Goal: Task Accomplishment & Management: Use online tool/utility

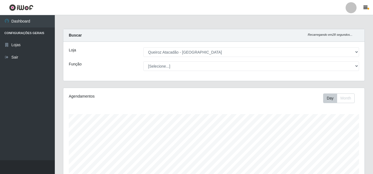
select select "225"
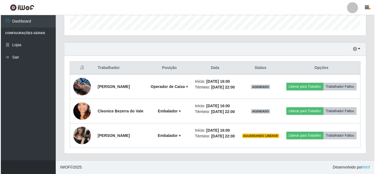
scroll to position [114, 301]
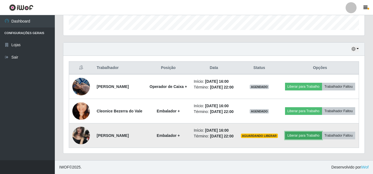
click at [316, 131] on button "Liberar para Trabalho" at bounding box center [303, 135] width 37 height 8
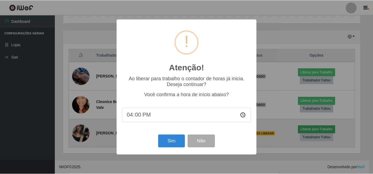
scroll to position [114, 299]
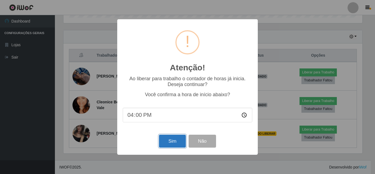
click at [166, 141] on button "Sim" at bounding box center [172, 140] width 27 height 13
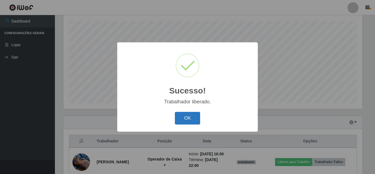
click at [186, 119] on button "OK" at bounding box center [188, 118] width 26 height 13
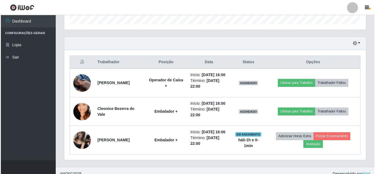
scroll to position [196, 0]
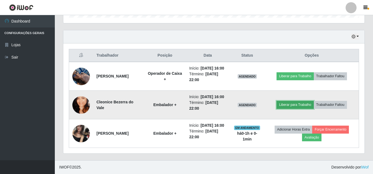
click at [301, 101] on button "Liberar para Trabalho" at bounding box center [295, 105] width 37 height 8
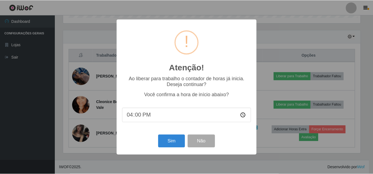
scroll to position [114, 299]
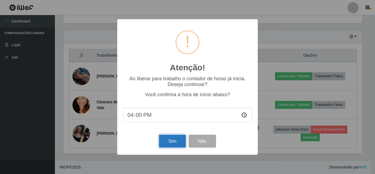
click at [171, 144] on button "Sim" at bounding box center [172, 140] width 27 height 13
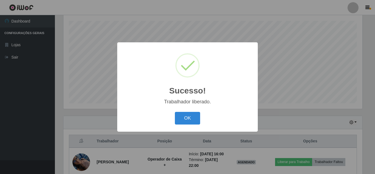
click at [175, 112] on button "OK" at bounding box center [188, 118] width 26 height 13
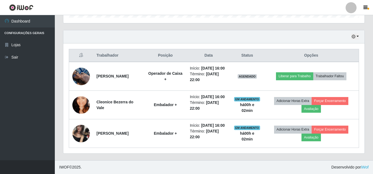
scroll to position [196, 0]
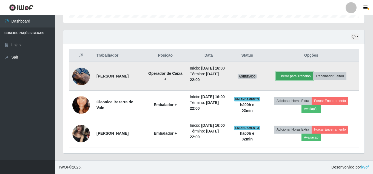
click at [299, 72] on button "Liberar para Trabalho" at bounding box center [294, 76] width 37 height 8
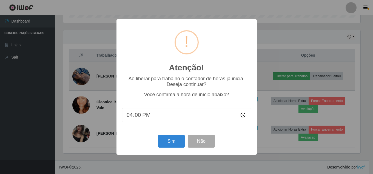
scroll to position [114, 299]
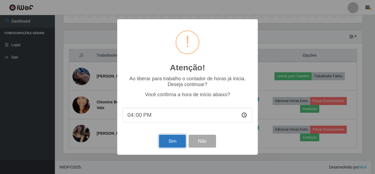
click at [175, 144] on button "Sim" at bounding box center [172, 140] width 27 height 13
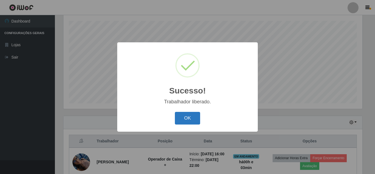
click at [185, 115] on button "OK" at bounding box center [188, 118] width 26 height 13
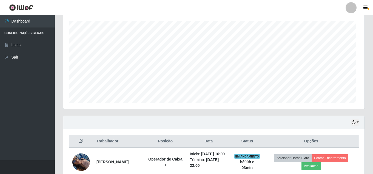
scroll to position [114, 301]
